Goal: Transaction & Acquisition: Purchase product/service

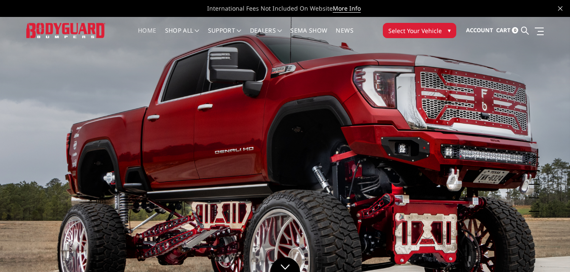
click at [417, 27] on span "Select Your Vehicle" at bounding box center [414, 30] width 53 height 9
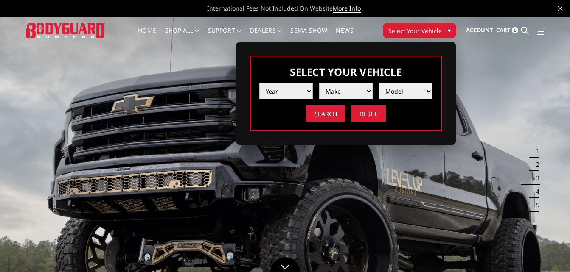
click at [289, 90] on select "Year 2025 2024 2023 2022 2021 2020 2019 2018 2017 2016 2015 2014 2013 2012 2011…" at bounding box center [285, 91] width 53 height 16
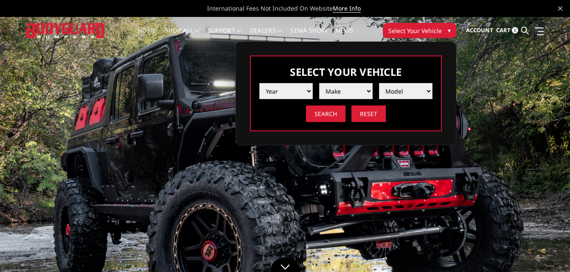
select select "yr_2025"
click at [259, 83] on select "Year 2025 2024 2023 2022 2021 2020 2019 2018 2017 2016 2015 2014 2013 2012 2011…" at bounding box center [285, 91] width 53 height 16
click at [336, 91] on select "Make Chevrolet Ford GMC Ram Toyota" at bounding box center [345, 91] width 53 height 16
select select "mk_gmc"
click at [319, 83] on select "Make Chevrolet Ford GMC Ram Toyota" at bounding box center [345, 91] width 53 height 16
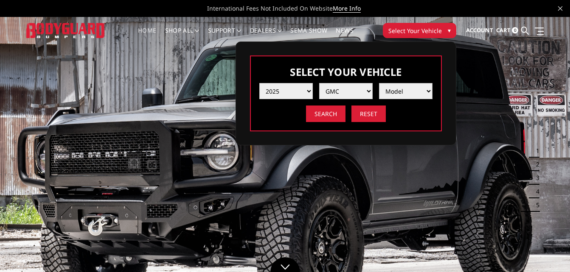
click at [397, 89] on select "Model Sierra 1500 Sierra 2500 / 3500" at bounding box center [405, 91] width 53 height 16
select select "md_sierra-2500-3500"
click at [379, 83] on select "Model Sierra 1500 Sierra 2500 / 3500" at bounding box center [405, 91] width 53 height 16
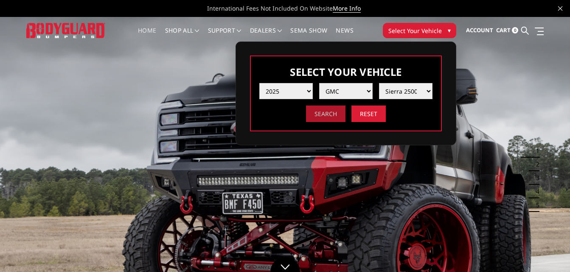
click at [324, 116] on input "Search" at bounding box center [325, 114] width 39 height 17
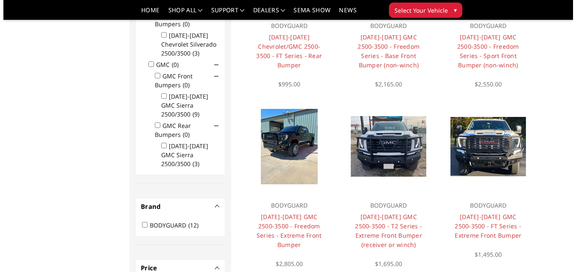
scroll to position [195, 0]
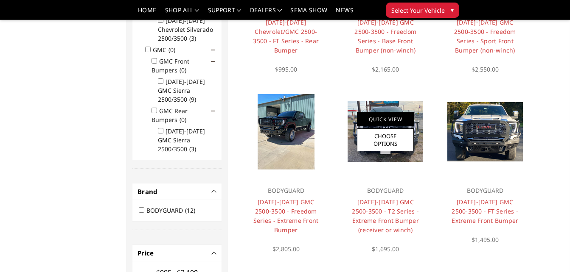
click at [386, 120] on link "Quick View" at bounding box center [385, 119] width 57 height 14
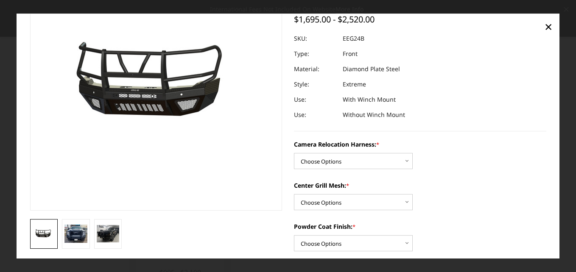
scroll to position [85, 0]
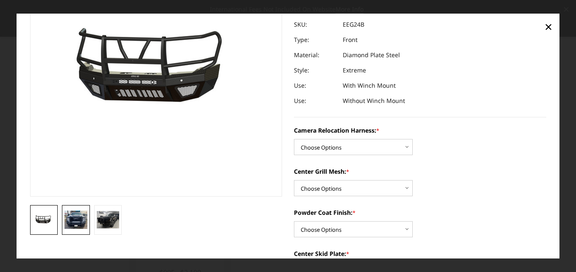
click at [79, 218] on img at bounding box center [75, 220] width 23 height 18
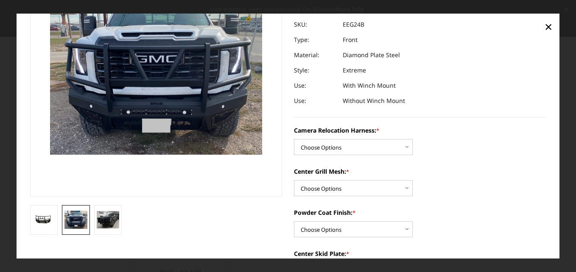
scroll to position [49, 0]
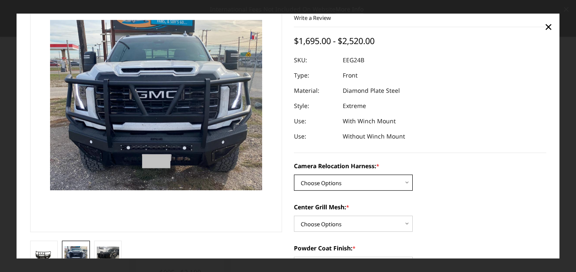
click at [327, 182] on select "Choose Options Without camera harness With camera harness" at bounding box center [353, 183] width 119 height 16
select select "3742"
click at [294, 175] on select "Choose Options Without camera harness With camera harness" at bounding box center [353, 183] width 119 height 16
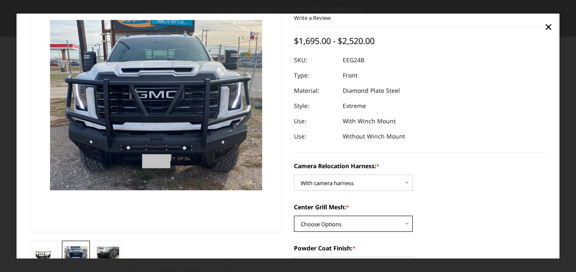
click at [327, 221] on select "Choose Options Without expanded metal With expanded metal" at bounding box center [353, 224] width 119 height 16
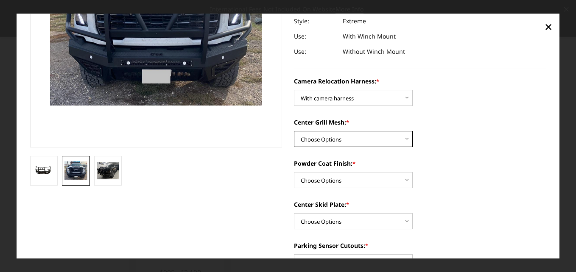
scroll to position [92, 0]
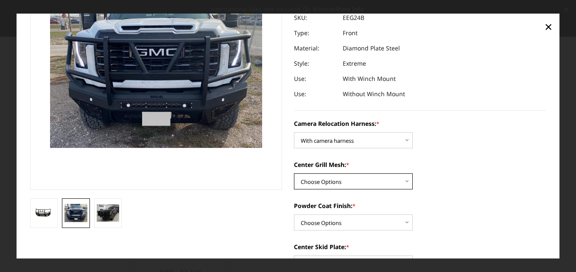
click at [351, 176] on select "Choose Options Without expanded metal With expanded metal" at bounding box center [353, 182] width 119 height 16
select select "3741"
click at [294, 174] on select "Choose Options Without expanded metal With expanded metal" at bounding box center [353, 182] width 119 height 16
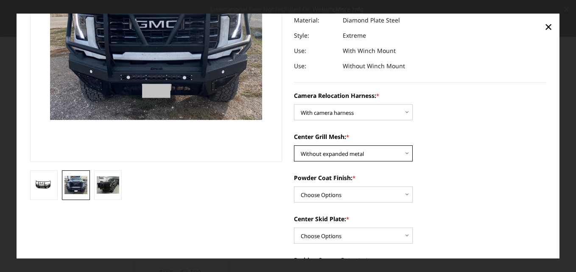
scroll to position [134, 0]
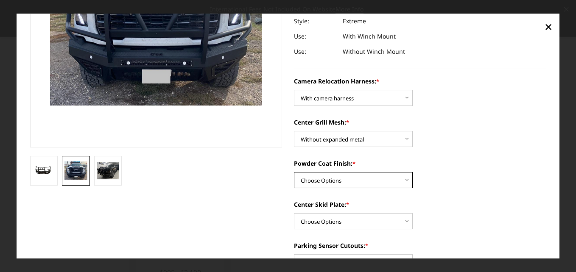
click at [356, 180] on select "Choose Options Textured Black Powder Coat Gloss Black Powder Coat Bare Metal" at bounding box center [353, 181] width 119 height 16
select select "3739"
click at [294, 173] on select "Choose Options Textured Black Powder Coat Gloss Black Powder Coat Bare Metal" at bounding box center [353, 181] width 119 height 16
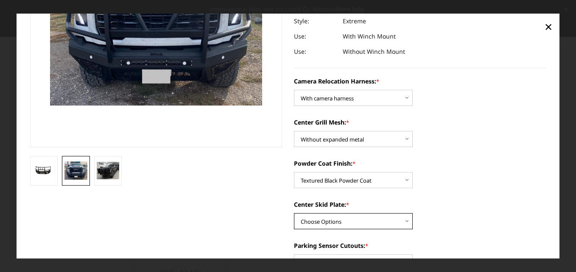
click at [346, 222] on select "Choose Options Winch Mount Skid Plate Standard Skid Plate (included) 2" Receive…" at bounding box center [353, 222] width 119 height 16
select select "3735"
click at [294, 214] on select "Choose Options Winch Mount Skid Plate Standard Skid Plate (included) 2" Receive…" at bounding box center [353, 222] width 119 height 16
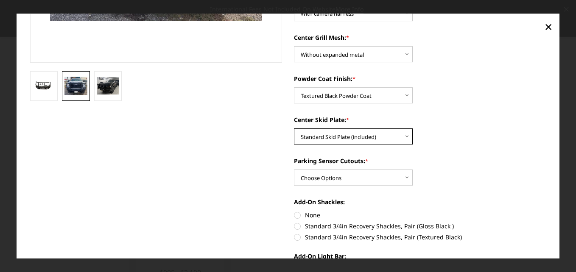
scroll to position [261, 0]
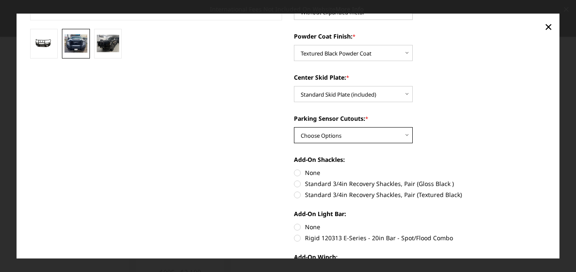
click at [356, 134] on select "Choose Options Yes - With Parking Sensor Cutouts" at bounding box center [353, 136] width 119 height 16
select select "3733"
click at [294, 128] on select "Choose Options Yes - With Parking Sensor Cutouts" at bounding box center [353, 136] width 119 height 16
click at [296, 171] on label "None" at bounding box center [420, 173] width 252 height 9
click at [294, 169] on input "None" at bounding box center [294, 169] width 0 height 0
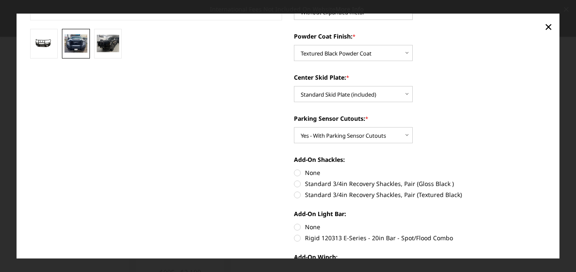
radio input "true"
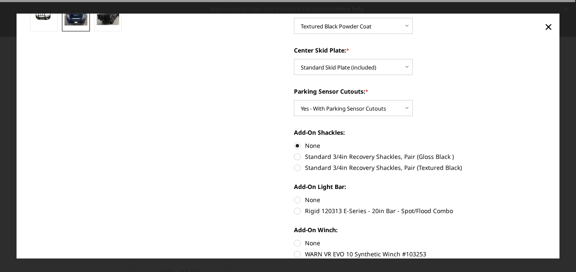
scroll to position [304, 0]
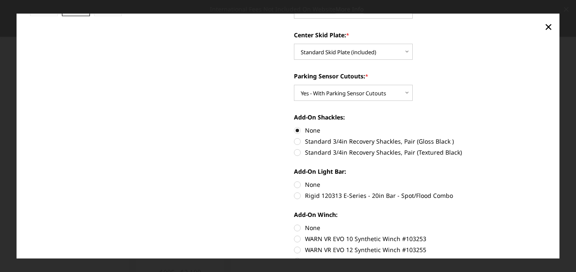
click at [295, 183] on label "None" at bounding box center [420, 184] width 252 height 9
click at [294, 181] on input "None" at bounding box center [294, 180] width 0 height 0
radio input "true"
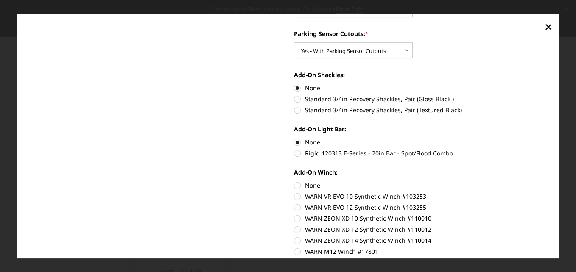
click at [295, 185] on label "None" at bounding box center [420, 185] width 252 height 9
click at [294, 182] on input "None" at bounding box center [294, 181] width 0 height 0
radio input "true"
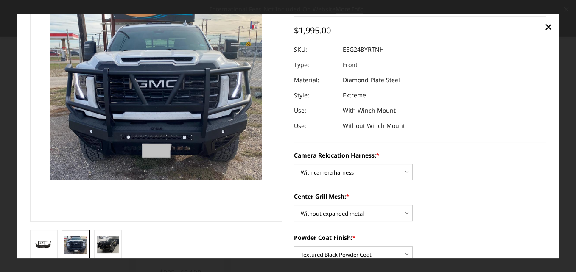
scroll to position [85, 0]
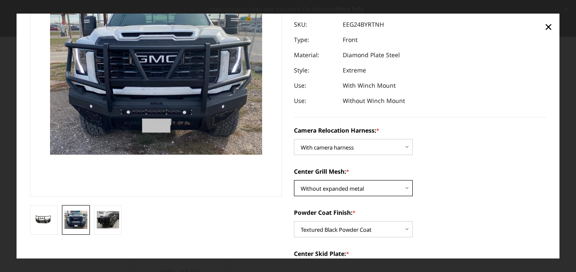
click at [326, 186] on select "Choose Options Without expanded metal With expanded metal" at bounding box center [353, 189] width 119 height 16
select select "3740"
click at [294, 181] on select "Choose Options Without expanded metal With expanded metal" at bounding box center [353, 189] width 119 height 16
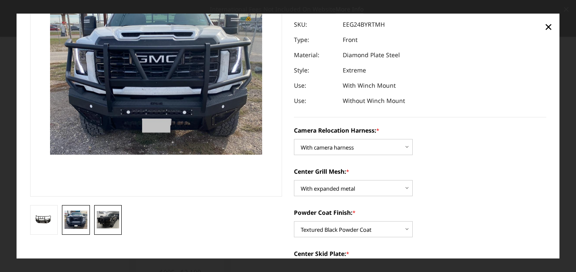
click at [109, 219] on img at bounding box center [108, 219] width 23 height 17
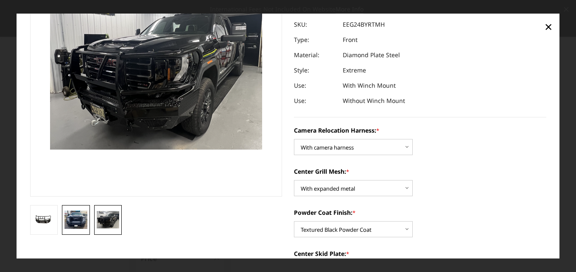
click at [71, 222] on img at bounding box center [75, 220] width 23 height 18
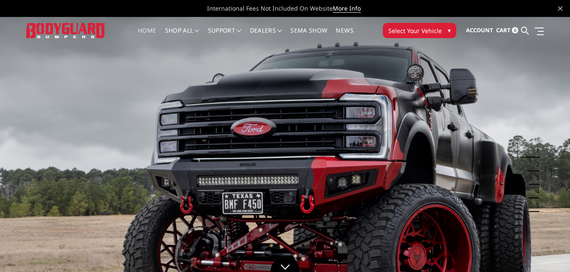
click at [433, 33] on span "Select Your Vehicle" at bounding box center [414, 30] width 53 height 9
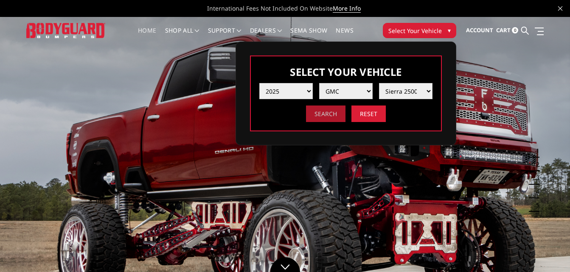
click at [313, 110] on input "Search" at bounding box center [325, 114] width 39 height 17
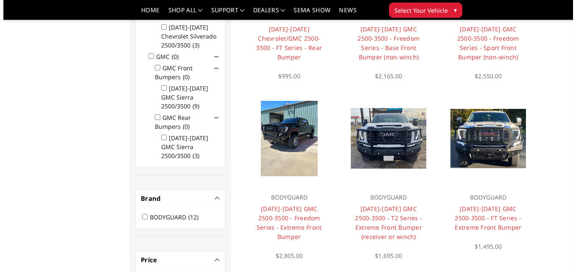
scroll to position [195, 0]
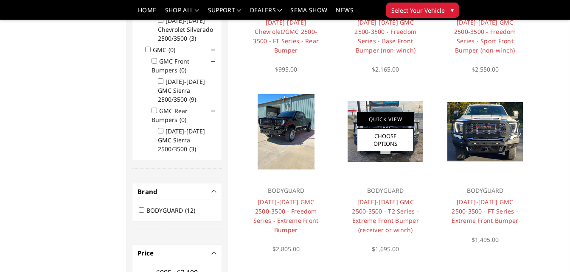
click at [398, 115] on link "Quick View" at bounding box center [385, 119] width 57 height 14
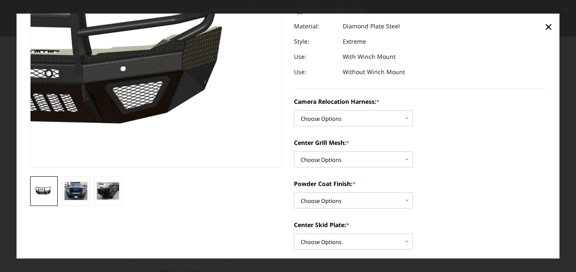
scroll to position [127, 0]
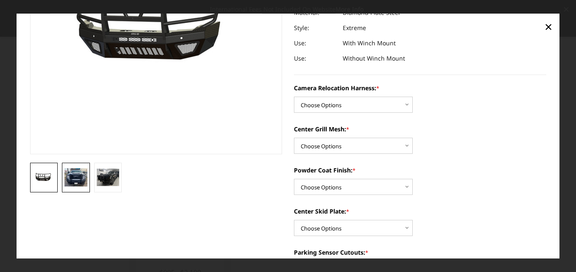
click at [76, 179] on img at bounding box center [75, 177] width 23 height 18
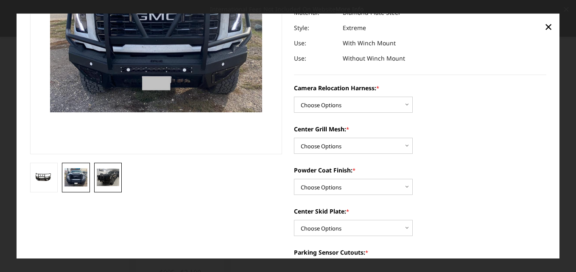
click at [104, 174] on img at bounding box center [108, 177] width 23 height 17
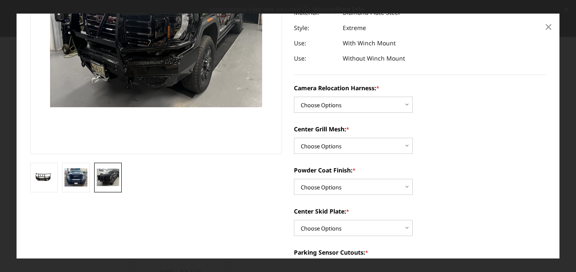
click at [549, 27] on span "×" at bounding box center [549, 26] width 8 height 18
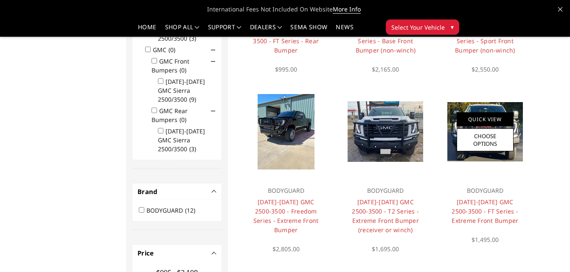
click at [502, 116] on link "Quick View" at bounding box center [484, 119] width 57 height 14
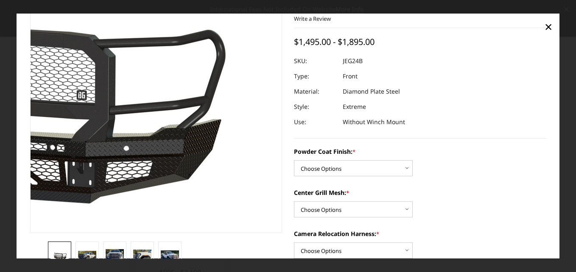
scroll to position [85, 0]
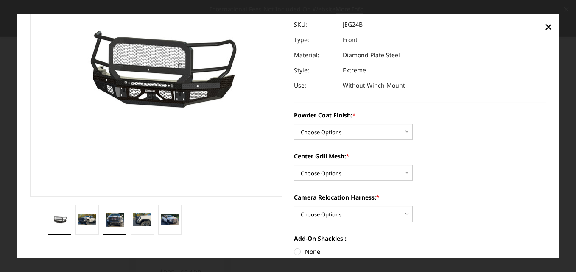
click at [116, 219] on img at bounding box center [115, 220] width 18 height 14
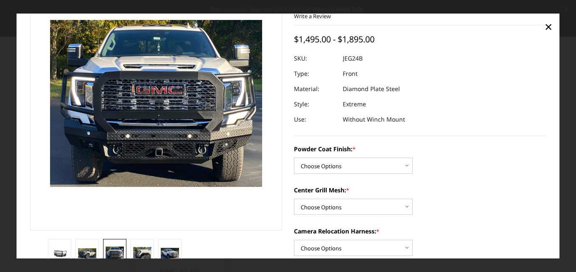
drag, startPoint x: 218, startPoint y: 122, endPoint x: 217, endPoint y: 127, distance: 5.2
click at [218, 123] on img at bounding box center [80, 93] width 543 height 428
click at [549, 27] on span "×" at bounding box center [549, 26] width 8 height 18
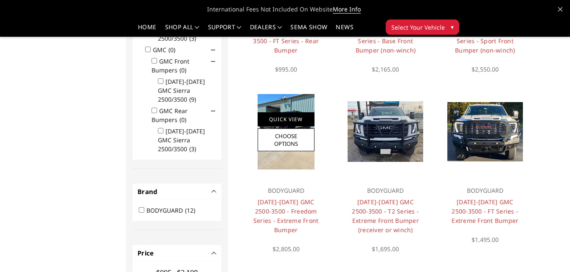
click at [288, 123] on link "Quick View" at bounding box center [285, 119] width 57 height 14
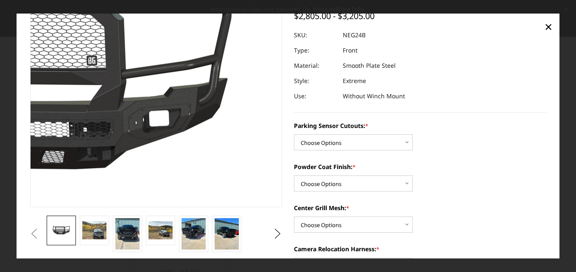
scroll to position [85, 0]
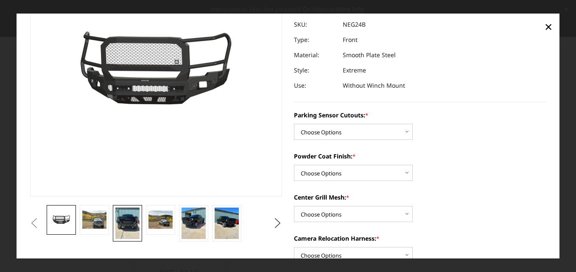
click at [132, 218] on img at bounding box center [127, 224] width 24 height 32
click at [132, 218] on section "Previous Next" at bounding box center [156, 92] width 264 height 300
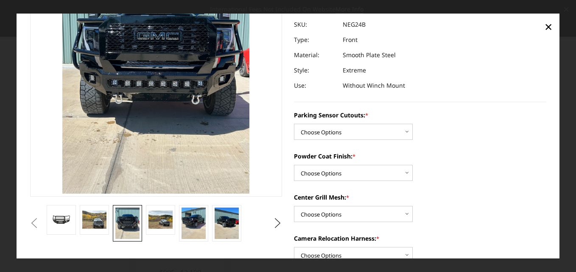
scroll to position [10, 0]
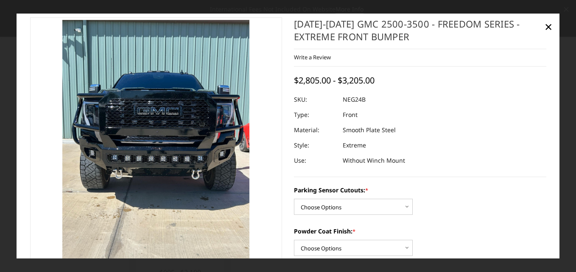
click at [221, 165] on img at bounding box center [112, 121] width 407 height 543
click at [182, 129] on img at bounding box center [136, 162] width 407 height 543
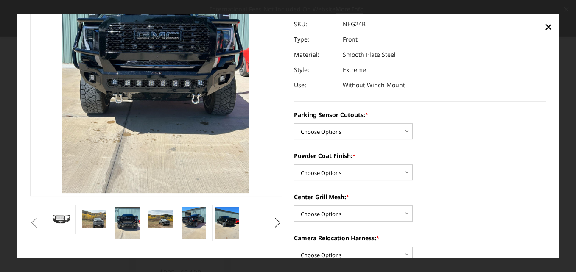
scroll to position [95, 0]
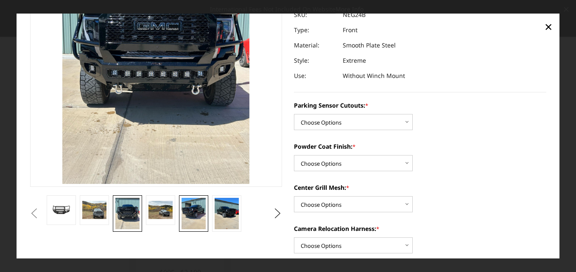
click at [193, 207] on img at bounding box center [194, 214] width 24 height 32
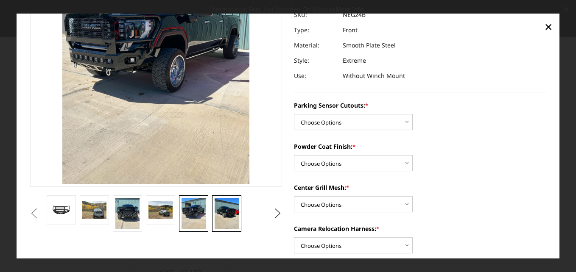
click at [224, 206] on img at bounding box center [227, 214] width 24 height 32
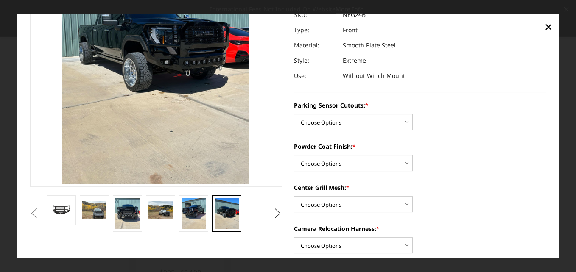
click at [274, 212] on button "Next" at bounding box center [277, 213] width 13 height 13
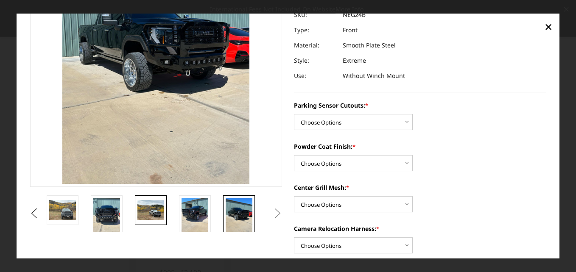
click at [151, 207] on img at bounding box center [150, 210] width 27 height 20
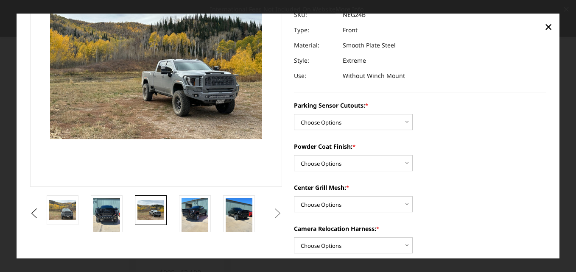
scroll to position [140, 0]
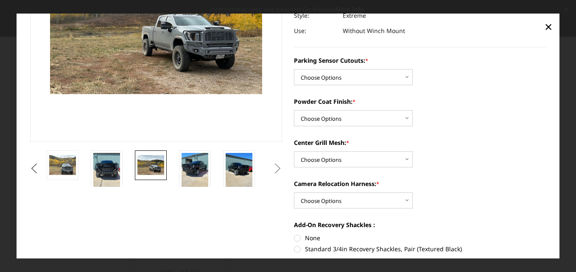
click at [41, 165] on button "Previous" at bounding box center [34, 168] width 13 height 13
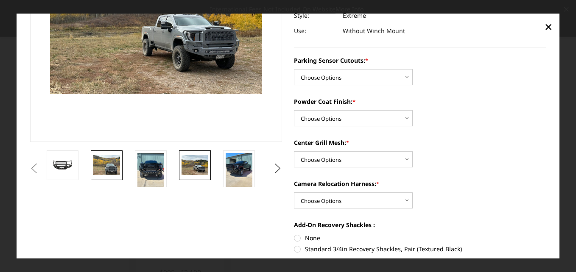
click at [107, 162] on img at bounding box center [106, 165] width 27 height 20
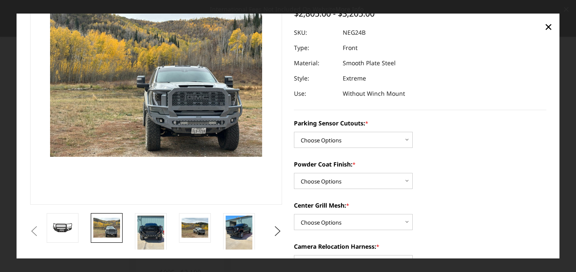
scroll to position [55, 0]
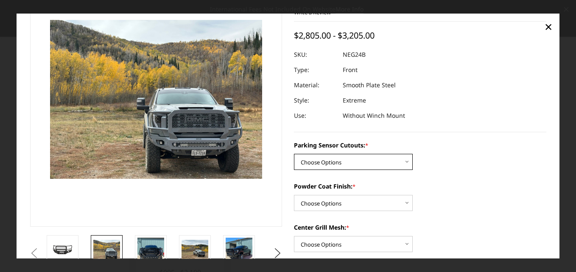
click at [363, 160] on select "Choose Options No - Without Parking Sensor Cutouts Yes - With Parking Sensor Cu…" at bounding box center [353, 162] width 119 height 16
select select "2874"
click at [294, 154] on select "Choose Options No - Without Parking Sensor Cutouts Yes - With Parking Sensor Cu…" at bounding box center [353, 162] width 119 height 16
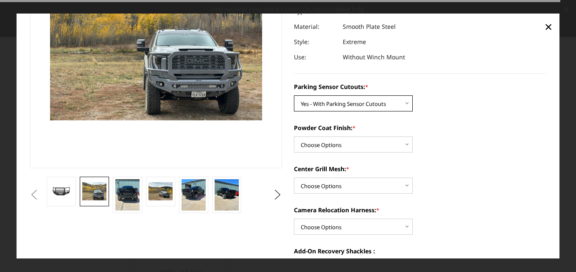
scroll to position [97, 0]
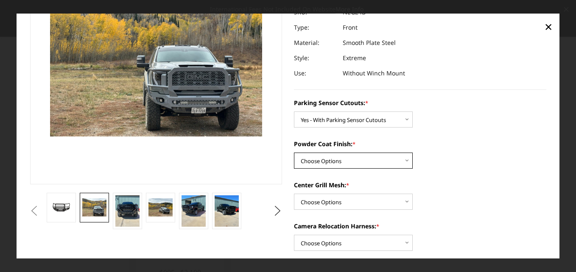
click at [360, 159] on select "Choose Options Bare Metal Texture Black Powder Coat" at bounding box center [353, 161] width 119 height 16
select select "2876"
click at [294, 153] on select "Choose Options Bare Metal Texture Black Powder Coat" at bounding box center [353, 161] width 119 height 16
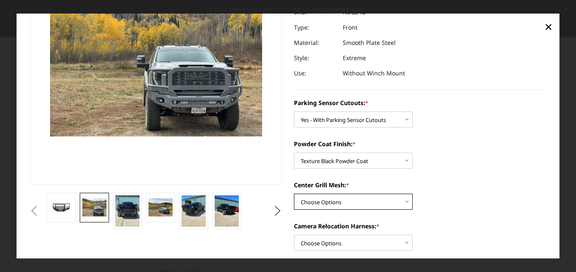
click at [349, 195] on select "Choose Options WITH Expanded Metal in Center Grill WITHOUT Expanded Metal in Ce…" at bounding box center [353, 202] width 119 height 16
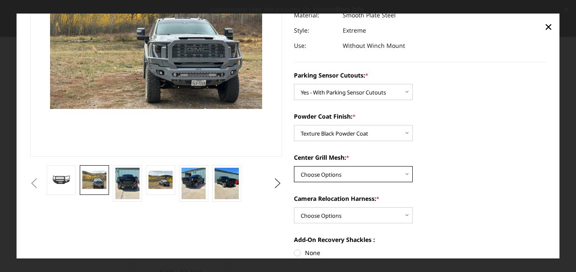
scroll to position [140, 0]
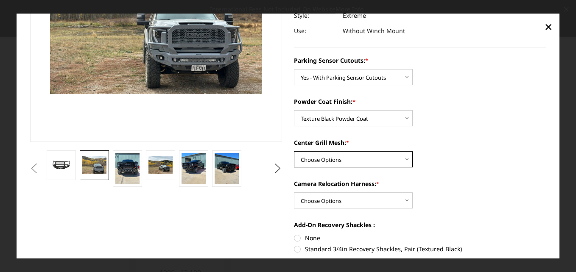
click at [348, 158] on select "Choose Options WITH Expanded Metal in Center Grill WITHOUT Expanded Metal in Ce…" at bounding box center [353, 160] width 119 height 16
select select "2877"
click at [294, 152] on select "Choose Options WITH Expanded Metal in Center Grill WITHOUT Expanded Metal in Ce…" at bounding box center [353, 160] width 119 height 16
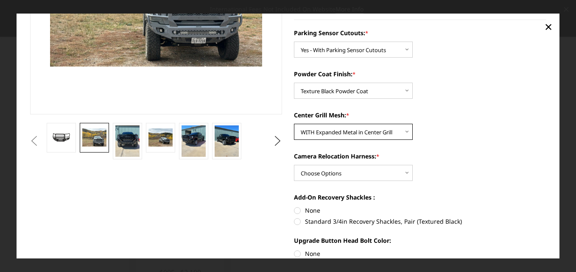
scroll to position [182, 0]
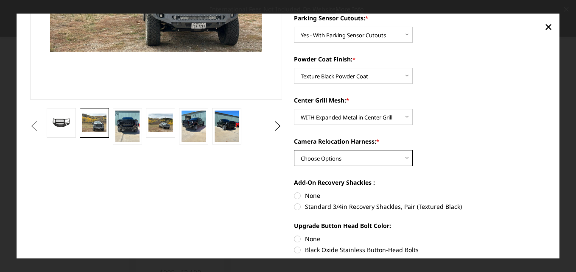
click at [365, 156] on select "Choose Options WITH Camera Relocation Harness WITHOUT Camera Relocation Harness" at bounding box center [353, 159] width 119 height 16
select select "2879"
click at [294, 151] on select "Choose Options WITH Camera Relocation Harness WITHOUT Camera Relocation Harness" at bounding box center [353, 159] width 119 height 16
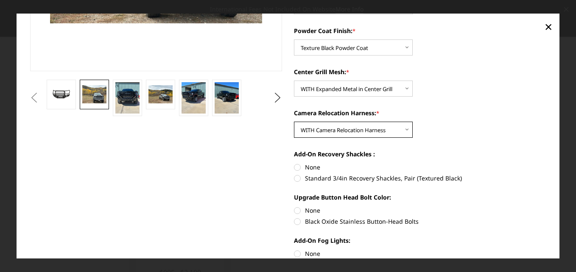
scroll to position [267, 0]
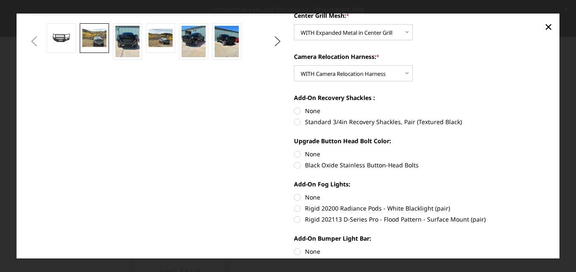
click at [294, 109] on label "None" at bounding box center [420, 111] width 252 height 9
click at [294, 107] on input "None" at bounding box center [294, 107] width 0 height 0
radio input "true"
click at [294, 154] on label "None" at bounding box center [420, 154] width 252 height 9
click at [294, 151] on input "None" at bounding box center [294, 150] width 0 height 0
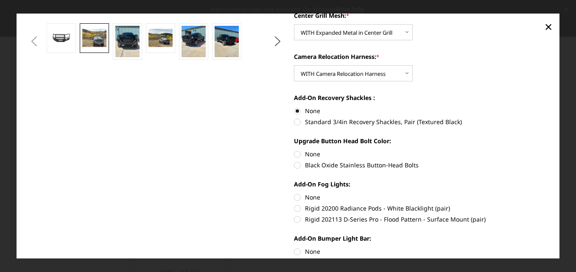
radio input "true"
click at [294, 196] on label "None" at bounding box center [420, 197] width 252 height 9
click at [294, 194] on input "None" at bounding box center [294, 193] width 0 height 0
radio input "true"
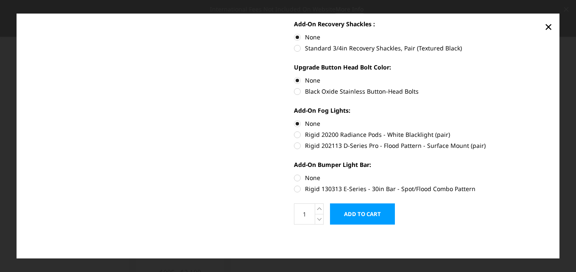
scroll to position [341, 0]
click at [295, 176] on label "None" at bounding box center [420, 177] width 252 height 9
click at [294, 173] on input "None" at bounding box center [294, 173] width 0 height 0
radio input "true"
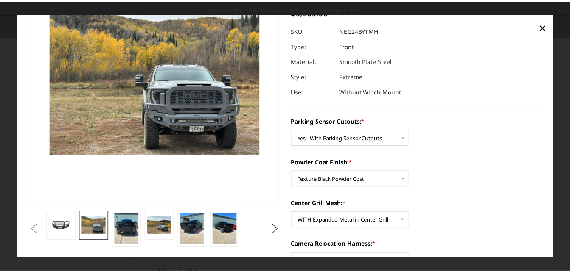
scroll to position [2, 0]
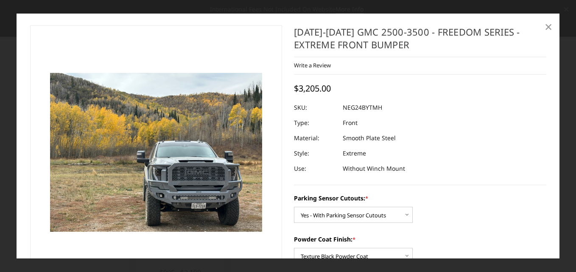
click at [547, 26] on span "×" at bounding box center [549, 26] width 8 height 18
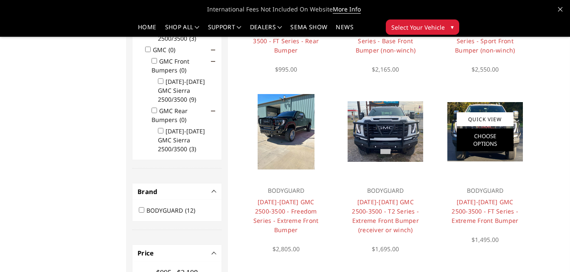
click at [497, 136] on link "Choose Options" at bounding box center [484, 139] width 57 height 23
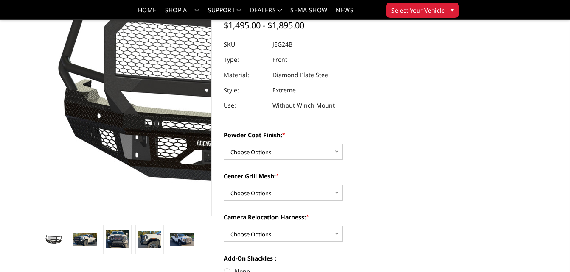
scroll to position [85, 0]
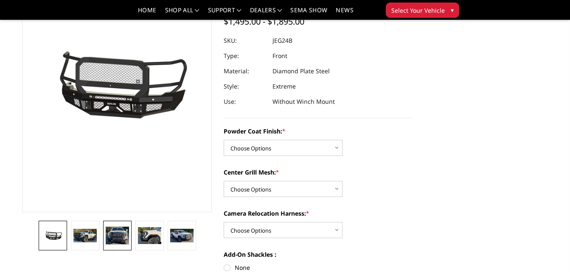
click at [119, 238] on img at bounding box center [117, 236] width 23 height 18
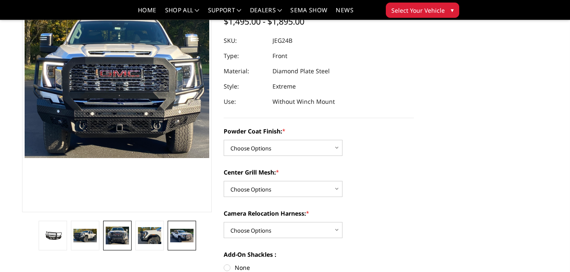
click at [184, 236] on img at bounding box center [181, 236] width 23 height 14
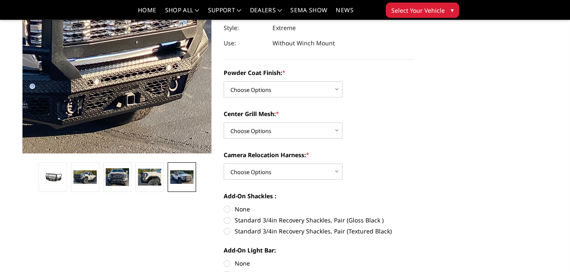
scroll to position [144, 0]
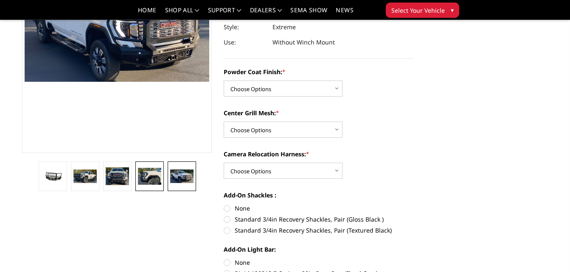
click at [149, 180] on img at bounding box center [149, 176] width 23 height 17
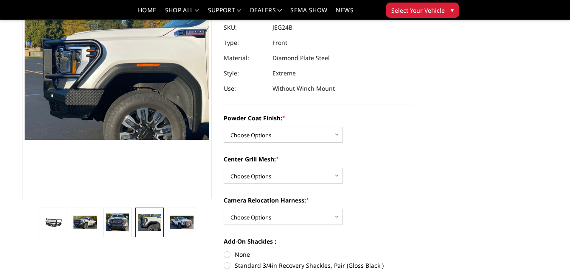
scroll to position [127, 0]
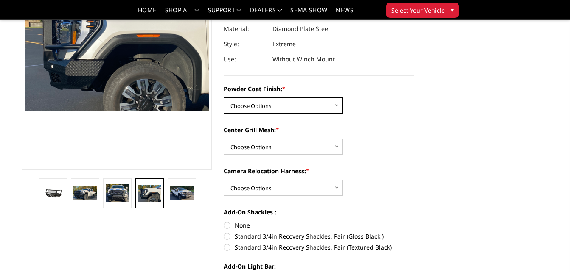
click at [277, 101] on select "Choose Options Bare Metal Gloss Black Powder Coat Textured Black Powder Coat" at bounding box center [282, 106] width 119 height 16
select select "3286"
click at [223, 98] on select "Choose Options Bare Metal Gloss Black Powder Coat Textured Black Powder Coat" at bounding box center [282, 106] width 119 height 16
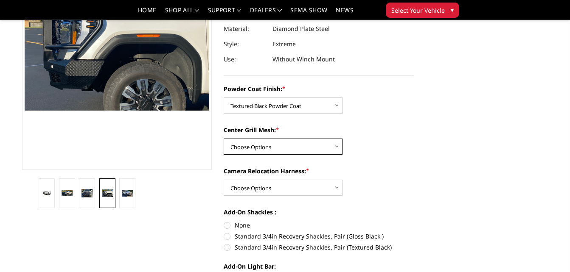
click at [277, 147] on select "Choose Options WITH Expanded Metal in Center Grill WITHOUT Expanded Metal in Ce…" at bounding box center [282, 147] width 119 height 16
select select "3287"
click at [223, 139] on select "Choose Options WITH Expanded Metal in Center Grill WITHOUT Expanded Metal in Ce…" at bounding box center [282, 147] width 119 height 16
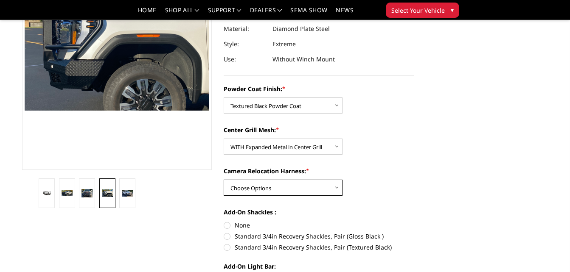
click at [274, 185] on select "Choose Options WITH Camera Relocation Harness WITHOUT Camera Relocation Harness" at bounding box center [282, 188] width 119 height 16
select select "3289"
click at [223, 180] on select "Choose Options WITH Camera Relocation Harness WITHOUT Camera Relocation Harness" at bounding box center [282, 188] width 119 height 16
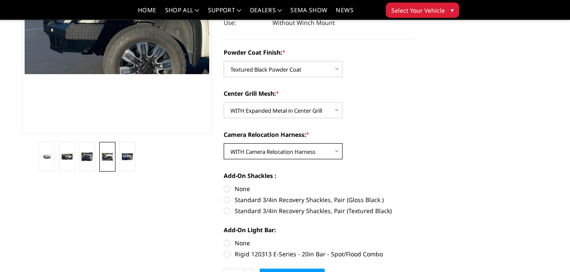
scroll to position [170, 0]
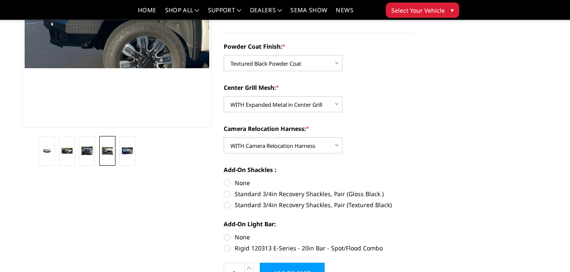
click at [227, 204] on label "Standard 3/4in Recovery Shackles, Pair (Textured Black)" at bounding box center [318, 205] width 190 height 9
click at [413, 190] on input "Standard 3/4in Recovery Shackles, Pair (Textured Black)" at bounding box center [413, 190] width 0 height 0
radio input "true"
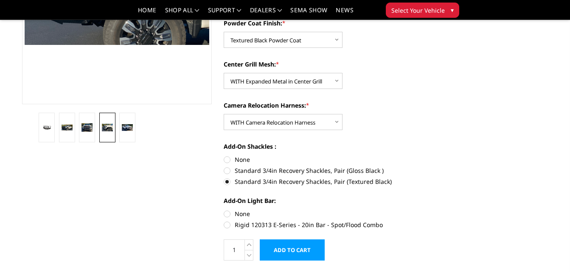
scroll to position [212, 0]
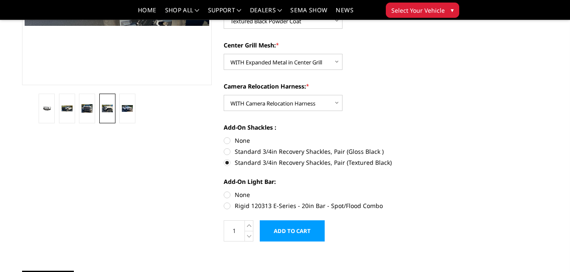
click at [226, 194] on label "None" at bounding box center [318, 194] width 190 height 9
click at [224, 191] on input "None" at bounding box center [223, 190] width 0 height 0
radio input "true"
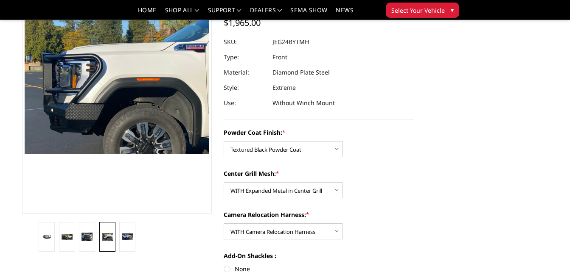
scroll to position [85, 0]
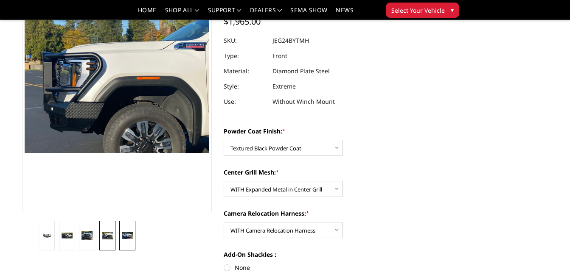
click at [129, 235] on img at bounding box center [127, 235] width 11 height 7
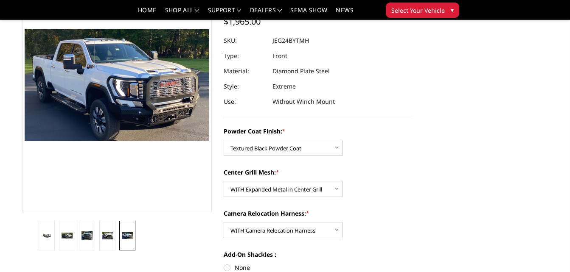
scroll to position [97, 0]
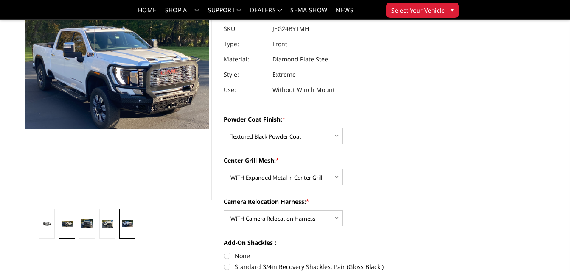
click at [63, 221] on img at bounding box center [66, 224] width 11 height 6
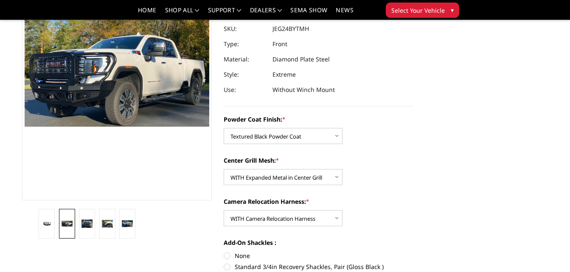
scroll to position [99, 0]
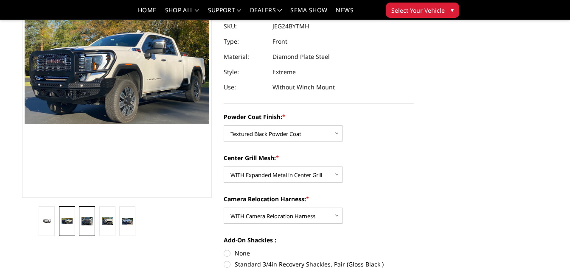
click at [88, 218] on img at bounding box center [86, 221] width 11 height 8
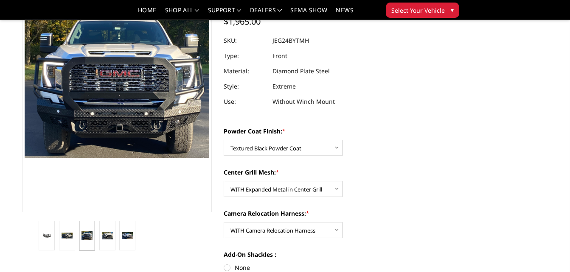
scroll to position [0, 0]
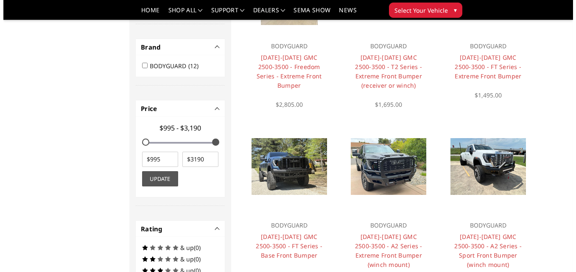
scroll to position [382, 0]
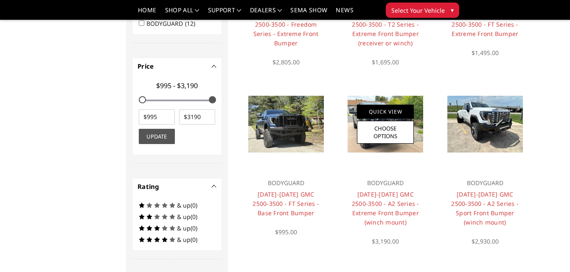
click at [389, 108] on link "Quick View" at bounding box center [385, 112] width 57 height 14
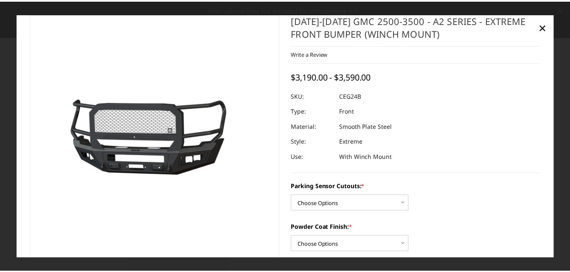
scroll to position [0, 0]
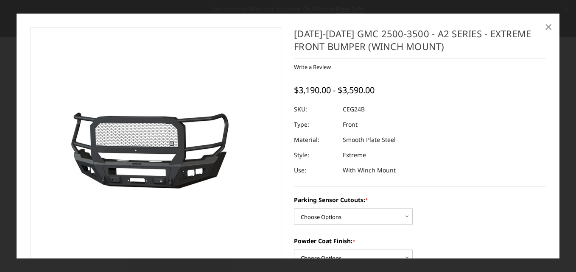
click at [547, 26] on span "×" at bounding box center [549, 26] width 8 height 18
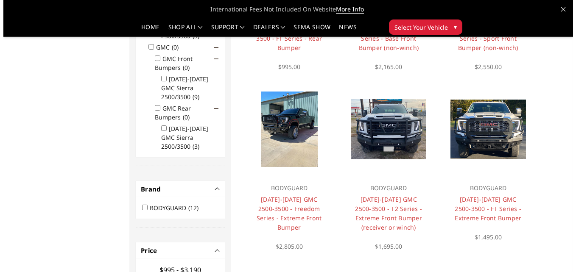
scroll to position [212, 0]
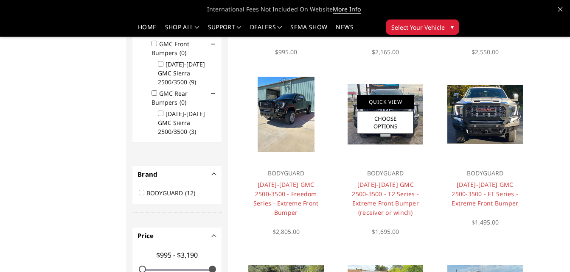
click at [385, 100] on link "Quick View" at bounding box center [385, 102] width 57 height 14
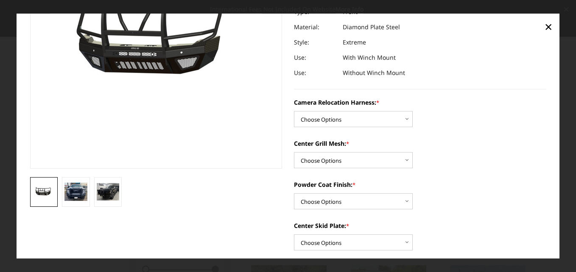
scroll to position [125, 0]
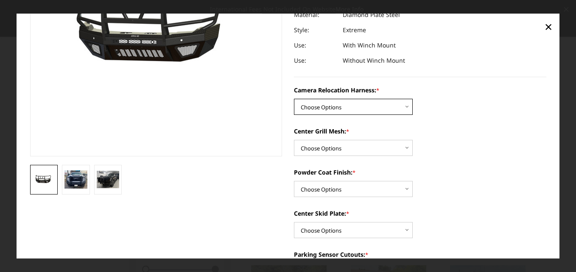
click at [363, 106] on select "Choose Options Without camera harness With camera harness" at bounding box center [353, 107] width 119 height 16
select select "3742"
click at [294, 99] on select "Choose Options Without camera harness With camera harness" at bounding box center [353, 107] width 119 height 16
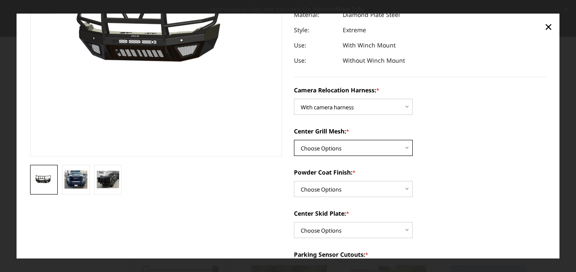
click at [358, 148] on select "Choose Options Without expanded metal With expanded metal" at bounding box center [353, 148] width 119 height 16
select select "3740"
click at [294, 140] on select "Choose Options Without expanded metal With expanded metal" at bounding box center [353, 148] width 119 height 16
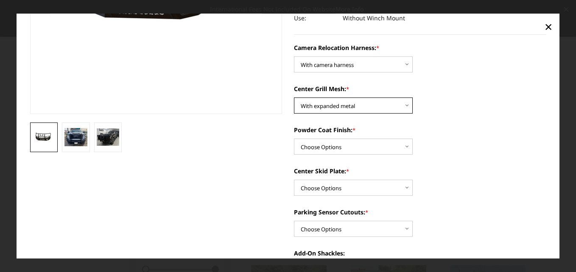
scroll to position [210, 0]
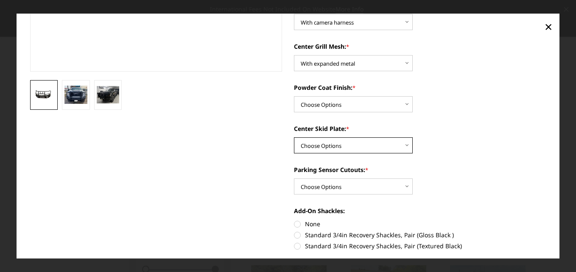
click at [368, 148] on select "Choose Options Winch Mount Skid Plate Standard Skid Plate (included) 2" Receive…" at bounding box center [353, 146] width 119 height 16
select select "3735"
click at [294, 138] on select "Choose Options Winch Mount Skid Plate Standard Skid Plate (included) 2" Receive…" at bounding box center [353, 146] width 119 height 16
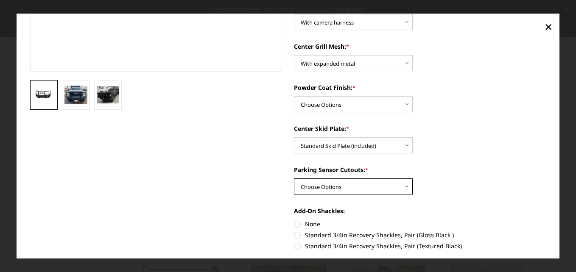
click at [367, 184] on select "Choose Options Yes - With Parking Sensor Cutouts" at bounding box center [353, 187] width 119 height 16
select select "3733"
click at [294, 179] on select "Choose Options Yes - With Parking Sensor Cutouts" at bounding box center [353, 187] width 119 height 16
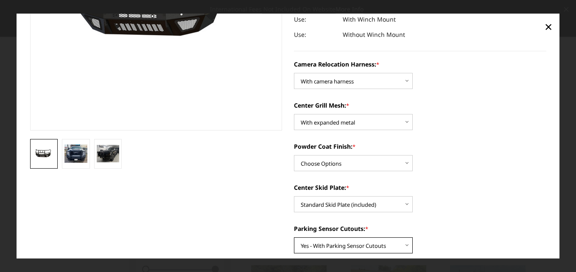
scroll to position [170, 0]
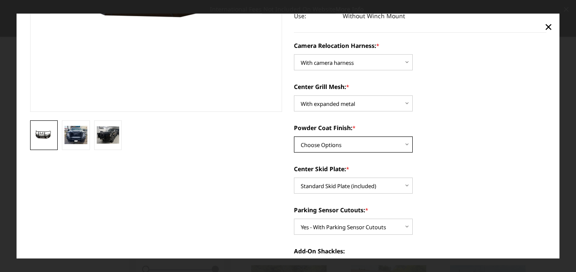
click at [359, 145] on select "Choose Options Textured Black Powder Coat Gloss Black Powder Coat Bare Metal" at bounding box center [353, 145] width 119 height 16
select select "3739"
click at [294, 137] on select "Choose Options Textured Black Powder Coat Gloss Black Powder Coat Bare Metal" at bounding box center [353, 145] width 119 height 16
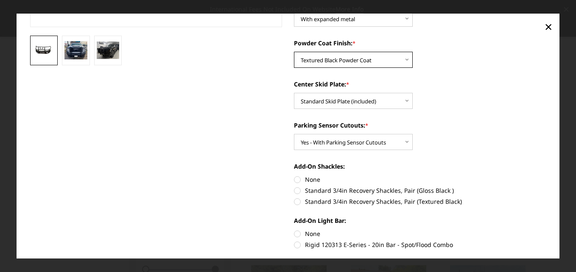
scroll to position [297, 0]
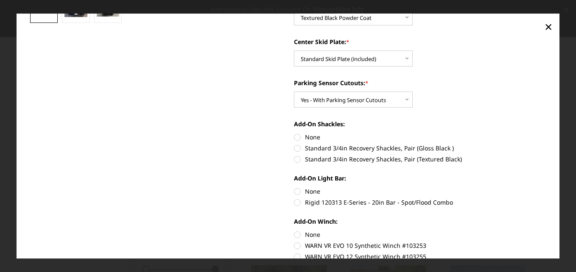
click at [294, 160] on label "Standard 3/4in Recovery Shackles, Pair (Textured Black)" at bounding box center [420, 159] width 252 height 9
click at [546, 144] on input "Standard 3/4in Recovery Shackles, Pair (Textured Black)" at bounding box center [546, 144] width 0 height 0
radio input "true"
click at [294, 160] on label "Standard 3/4in Recovery Shackles, Pair (Textured Black)" at bounding box center [420, 159] width 252 height 9
click at [546, 144] on input "Standard 3/4in Recovery Shackles, Pair (Textured Black)" at bounding box center [546, 144] width 0 height 0
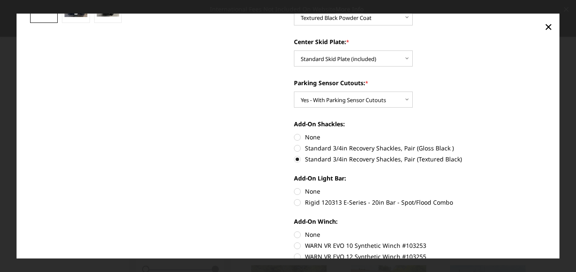
click at [295, 191] on label "None" at bounding box center [420, 191] width 252 height 9
click at [294, 187] on input "None" at bounding box center [294, 187] width 0 height 0
radio input "true"
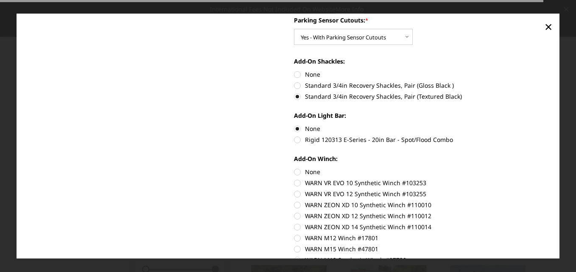
scroll to position [382, 0]
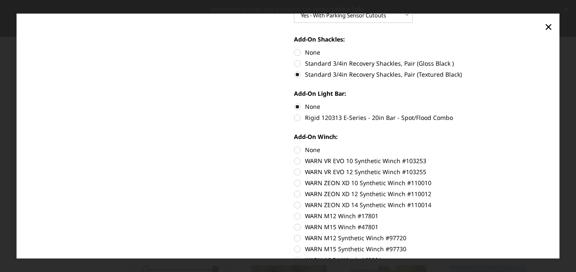
click at [294, 150] on label "None" at bounding box center [420, 149] width 252 height 9
click at [294, 146] on input "None" at bounding box center [294, 145] width 0 height 0
radio input "true"
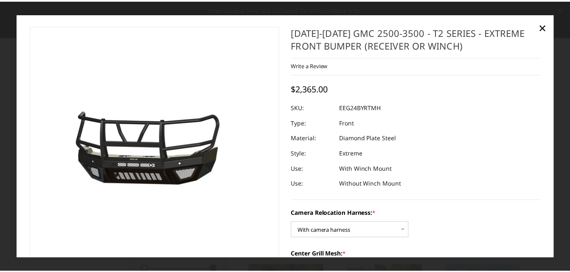
scroll to position [0, 0]
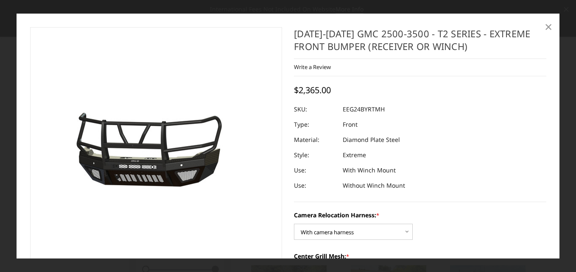
click at [550, 28] on span "×" at bounding box center [549, 26] width 8 height 18
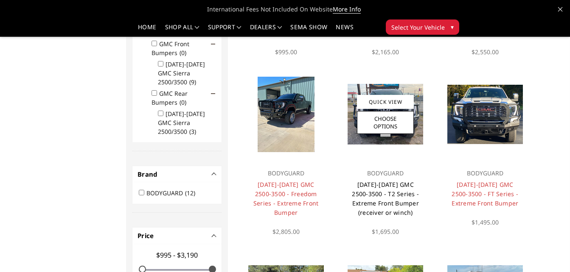
click at [387, 200] on link "2024-2026 GMC 2500-3500 - T2 Series - Extreme Front Bumper (receiver or winch)" at bounding box center [385, 199] width 67 height 36
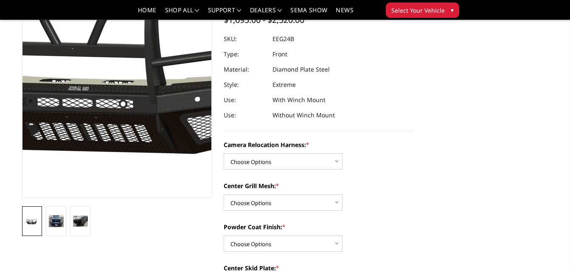
scroll to position [85, 0]
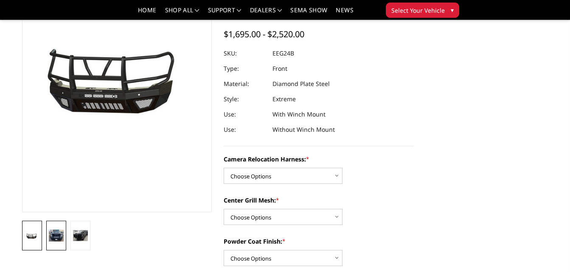
click at [59, 233] on img at bounding box center [56, 236] width 15 height 12
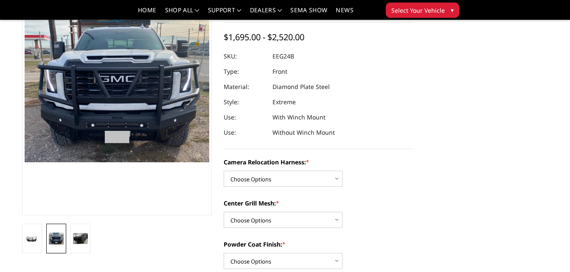
scroll to position [96, 0]
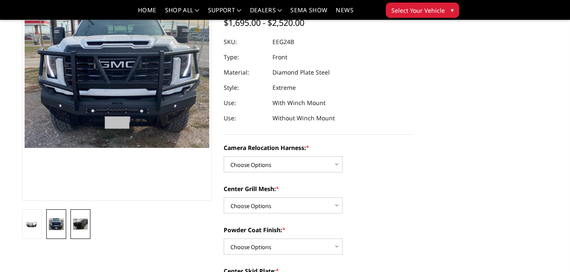
click at [79, 223] on img at bounding box center [80, 224] width 15 height 11
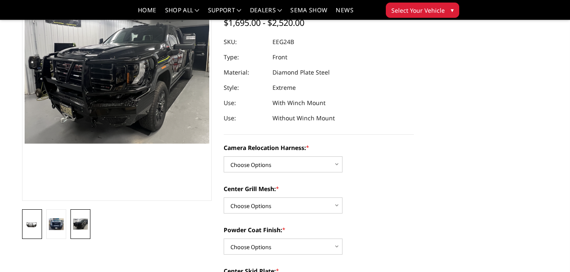
click at [35, 223] on img at bounding box center [32, 225] width 15 height 7
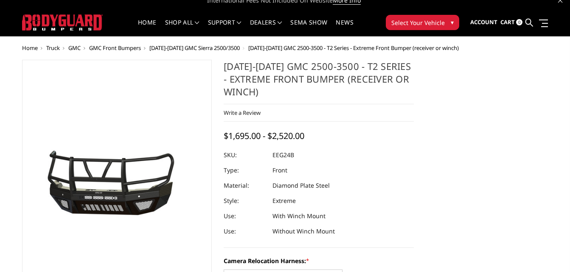
scroll to position [0, 0]
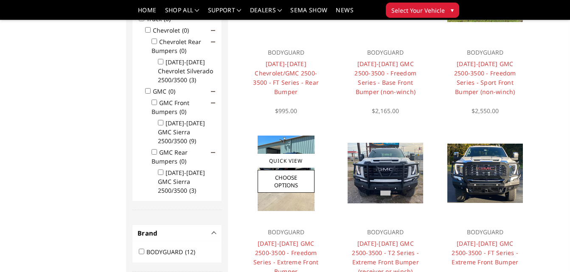
scroll to position [170, 0]
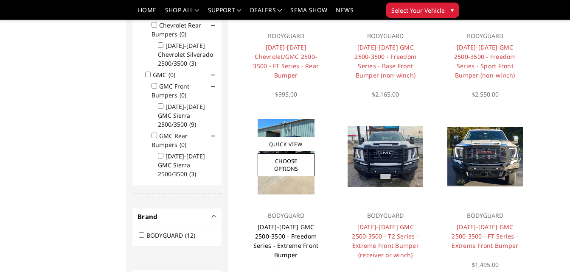
click at [283, 231] on link "[DATE]-[DATE] GMC 2500-3500 - Freedom Series - Extreme Front Bumper" at bounding box center [285, 241] width 65 height 36
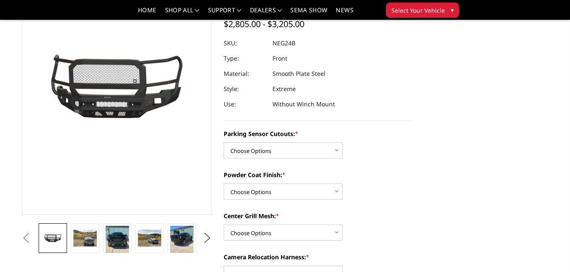
scroll to position [85, 0]
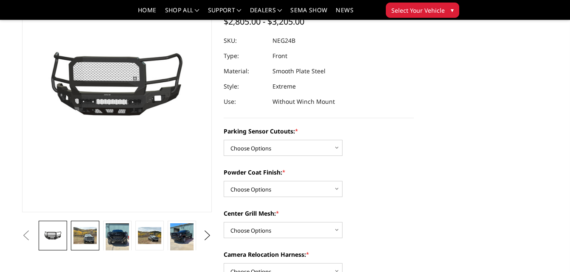
click at [88, 236] on img at bounding box center [84, 235] width 23 height 17
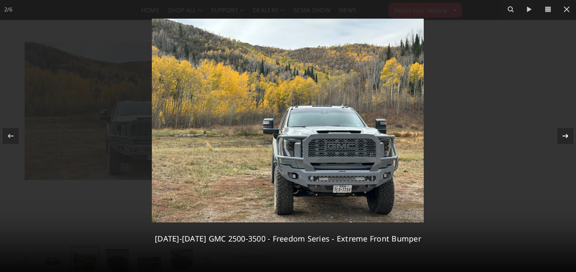
click at [565, 136] on icon at bounding box center [565, 136] width 6 height 4
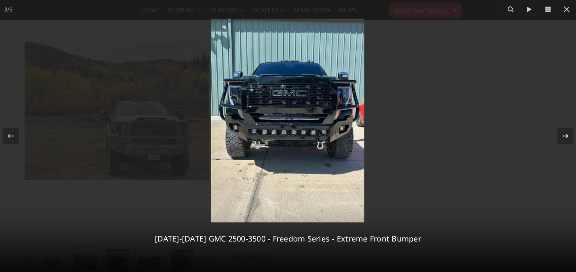
click at [561, 136] on icon at bounding box center [565, 136] width 10 height 10
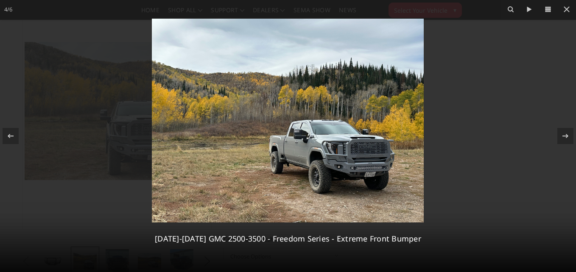
click at [359, 162] on img at bounding box center [288, 121] width 272 height 204
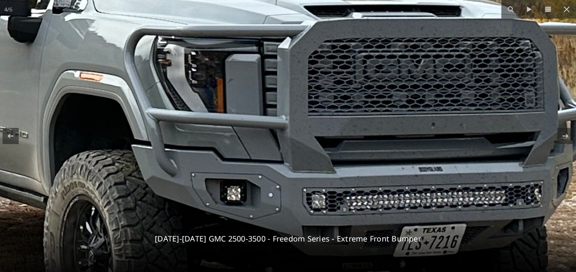
drag, startPoint x: 200, startPoint y: 120, endPoint x: 248, endPoint y: 127, distance: 48.9
drag, startPoint x: 248, startPoint y: 127, endPoint x: 267, endPoint y: 128, distance: 18.7
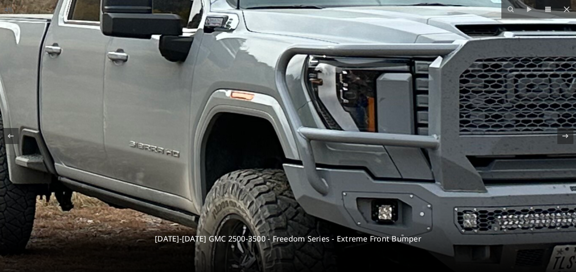
drag, startPoint x: 284, startPoint y: 128, endPoint x: 317, endPoint y: 125, distance: 32.8
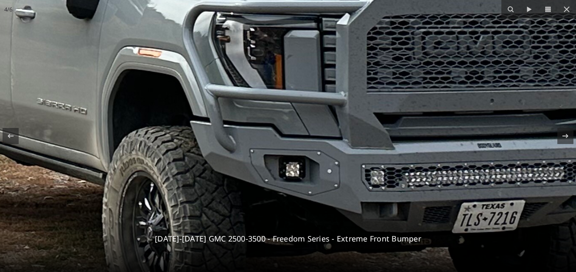
drag, startPoint x: 317, startPoint y: 125, endPoint x: 258, endPoint y: 92, distance: 67.2
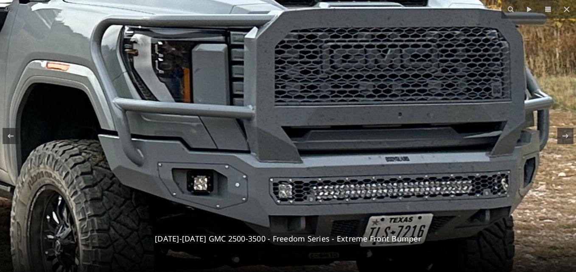
drag, startPoint x: 360, startPoint y: 154, endPoint x: 265, endPoint y: 178, distance: 97.7
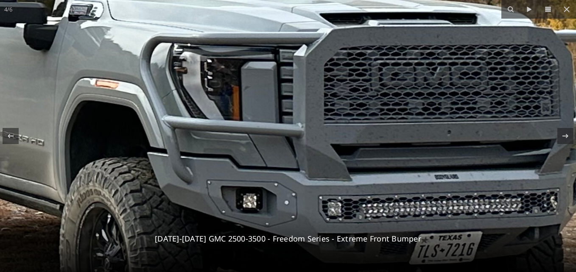
drag, startPoint x: 84, startPoint y: 137, endPoint x: 142, endPoint y: 146, distance: 58.8
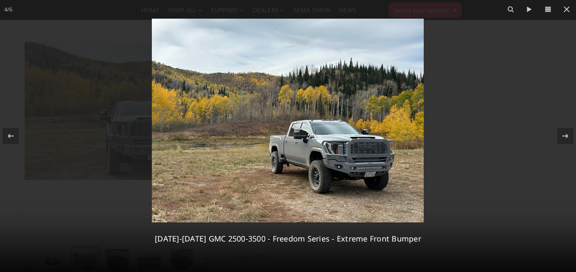
drag, startPoint x: 399, startPoint y: 136, endPoint x: 353, endPoint y: 139, distance: 46.7
click at [353, 139] on img at bounding box center [288, 121] width 272 height 204
click at [564, 135] on icon at bounding box center [565, 136] width 10 height 10
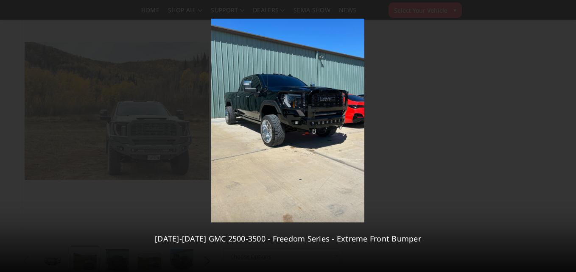
click at [564, 135] on div "6 / [PHONE_NUMBER][DATE][DATE] GMC 2500-3500 - Freedom Series - Extreme Front B…" at bounding box center [288, 136] width 576 height 272
click at [565, 6] on icon at bounding box center [566, 9] width 10 height 10
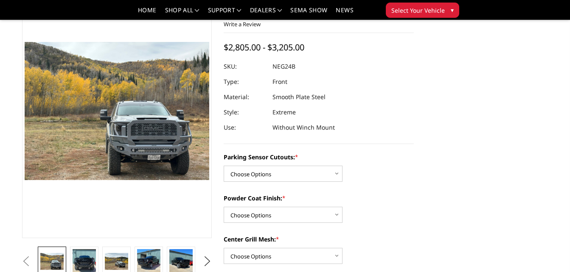
scroll to position [101, 0]
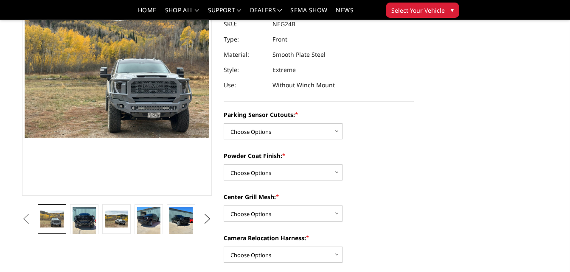
click at [208, 215] on button "Next" at bounding box center [207, 219] width 13 height 13
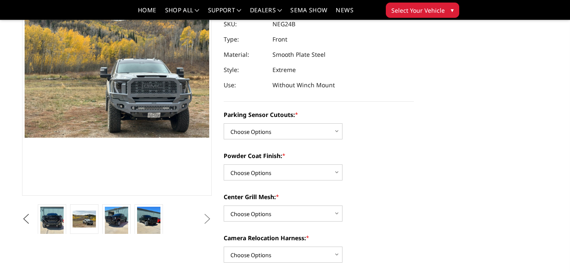
click at [26, 220] on button "Previous" at bounding box center [26, 219] width 13 height 13
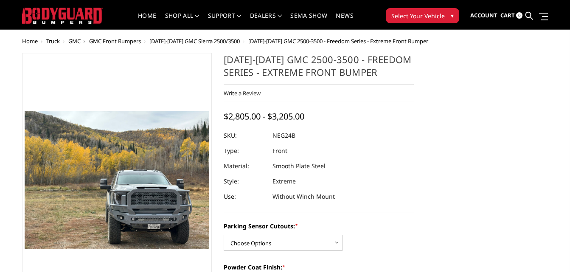
scroll to position [0, 0]
